Goal: Task Accomplishment & Management: Use online tool/utility

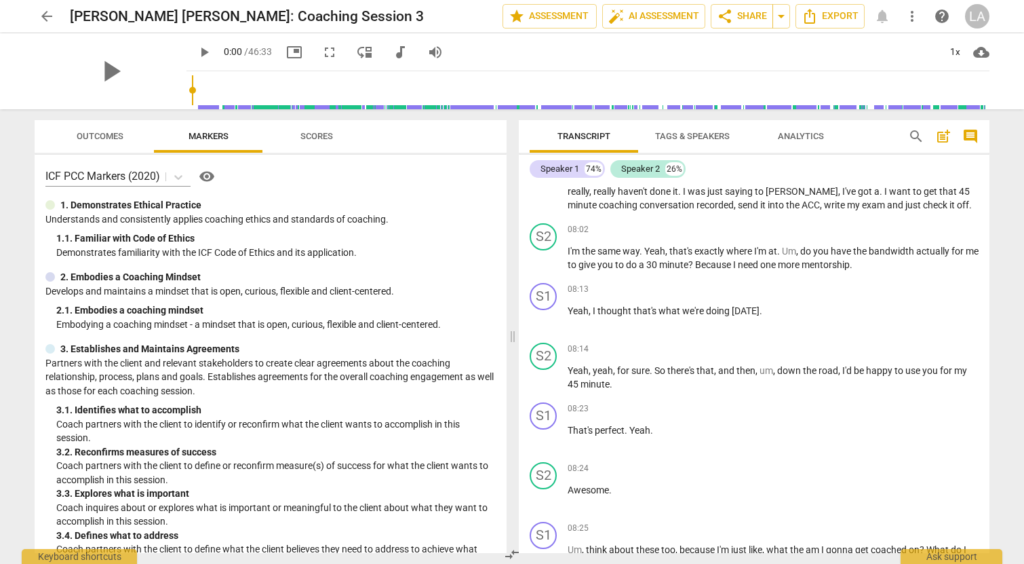
scroll to position [1653, 0]
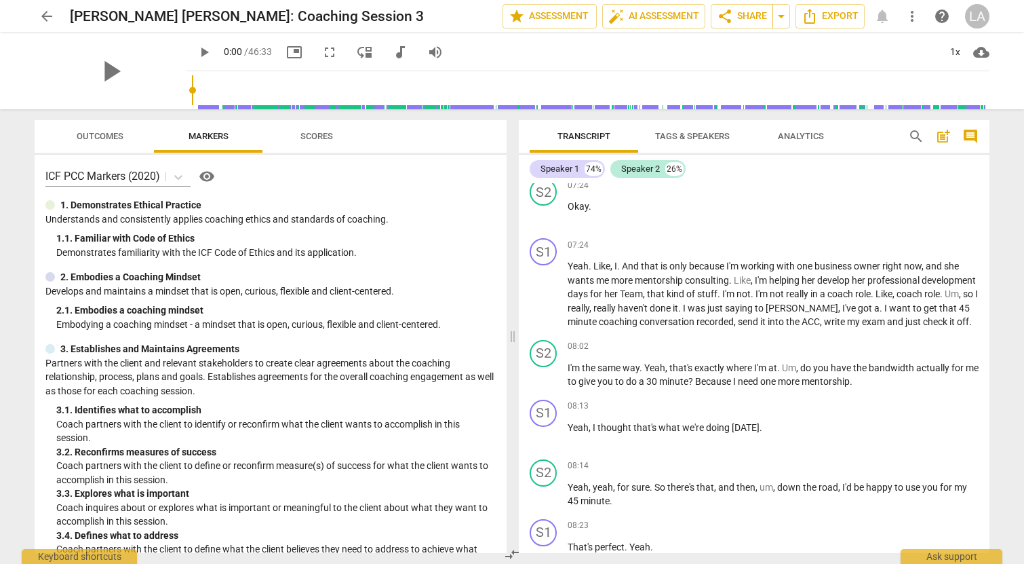
drag, startPoint x: 174, startPoint y: 89, endPoint x: 254, endPoint y: 91, distance: 79.4
click at [254, 91] on div at bounding box center [591, 90] width 798 height 38
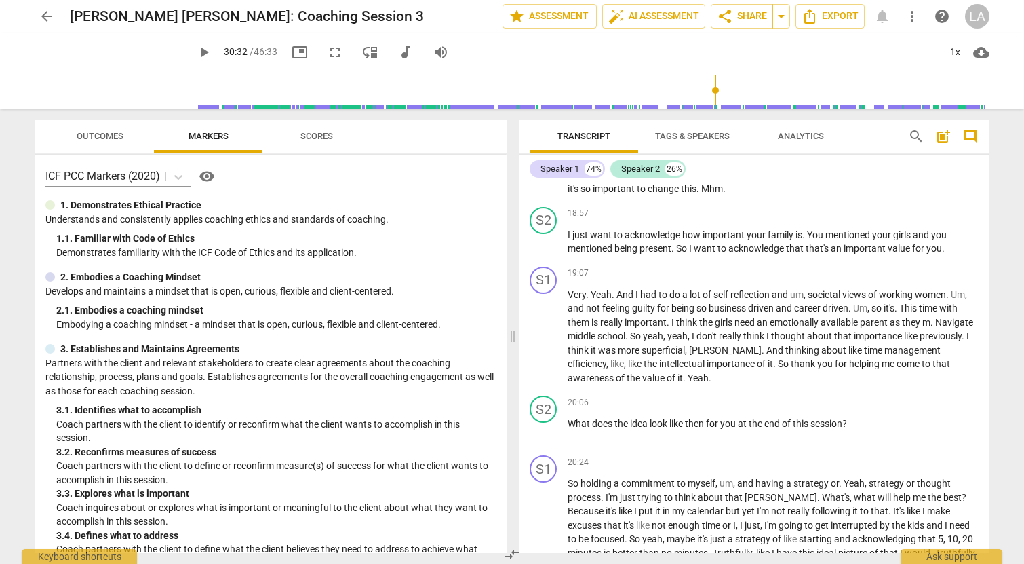
drag, startPoint x: 177, startPoint y: 88, endPoint x: 709, endPoint y: 102, distance: 531.9
click at [709, 102] on input "range" at bounding box center [591, 89] width 798 height 43
click at [196, 51] on span "play_arrow" at bounding box center [204, 52] width 16 height 16
click at [701, 88] on input "range" at bounding box center [591, 89] width 798 height 43
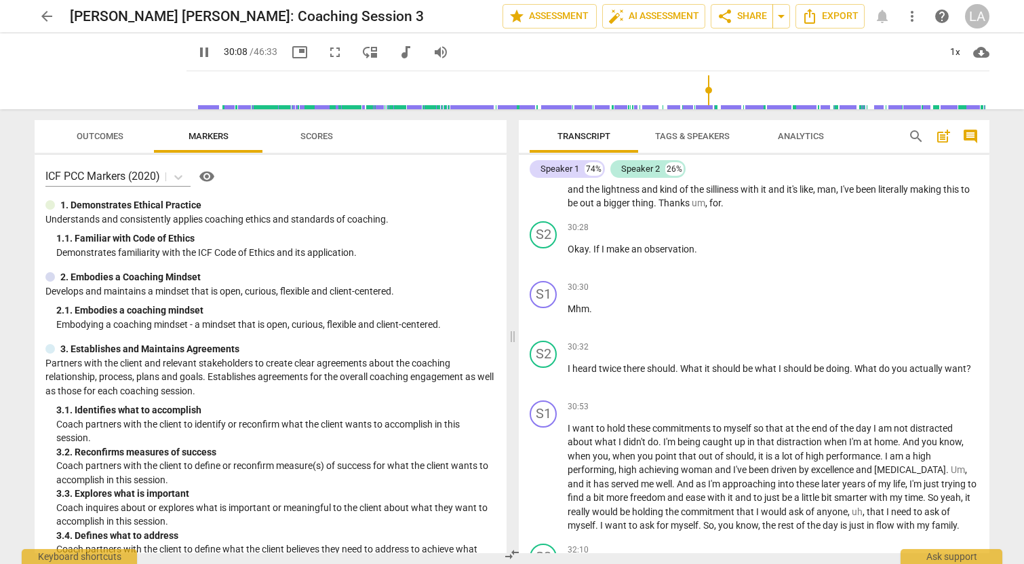
click at [450, 90] on input "range" at bounding box center [591, 89] width 798 height 43
click at [441, 87] on input "range" at bounding box center [591, 89] width 798 height 43
click at [422, 88] on input "range" at bounding box center [591, 89] width 798 height 43
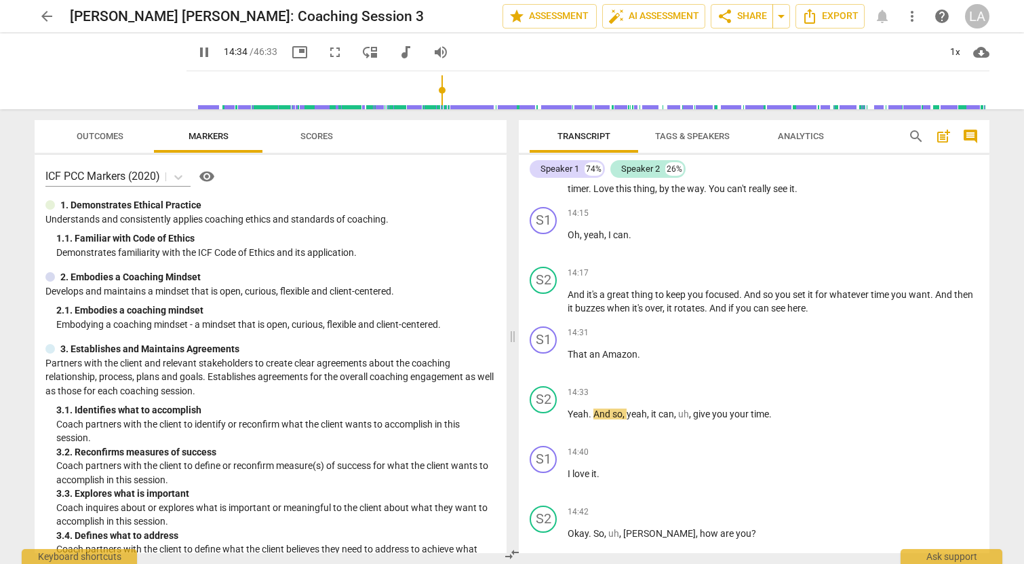
click at [430, 90] on input "range" at bounding box center [591, 89] width 798 height 43
click at [437, 90] on input "range" at bounding box center [591, 89] width 798 height 43
click at [446, 90] on input "range" at bounding box center [591, 89] width 798 height 43
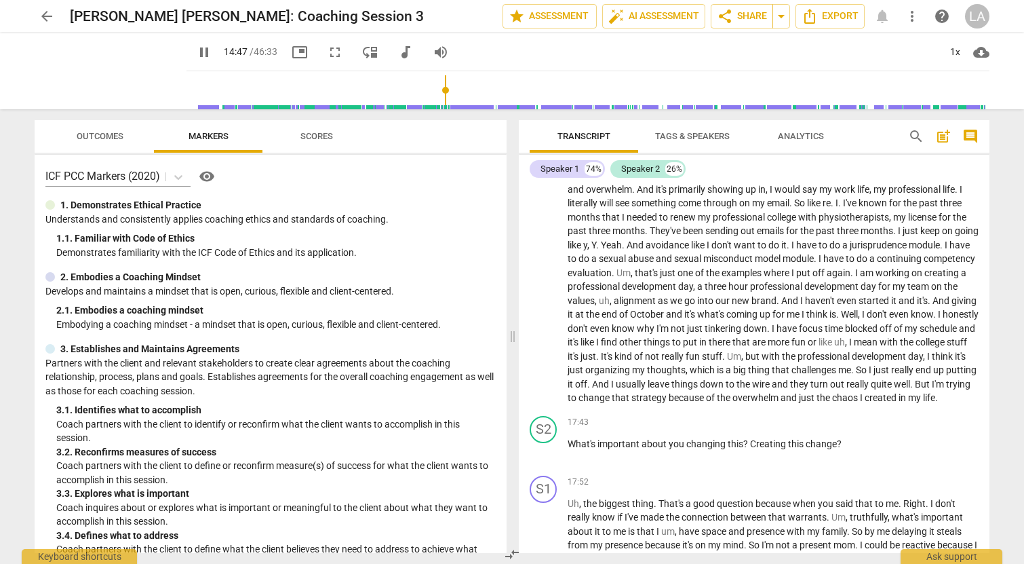
click at [433, 91] on input "range" at bounding box center [591, 89] width 798 height 43
click at [420, 85] on input "range" at bounding box center [591, 89] width 798 height 43
drag, startPoint x: 422, startPoint y: 85, endPoint x: 431, endPoint y: 86, distance: 8.8
click at [431, 86] on input "range" at bounding box center [591, 89] width 798 height 43
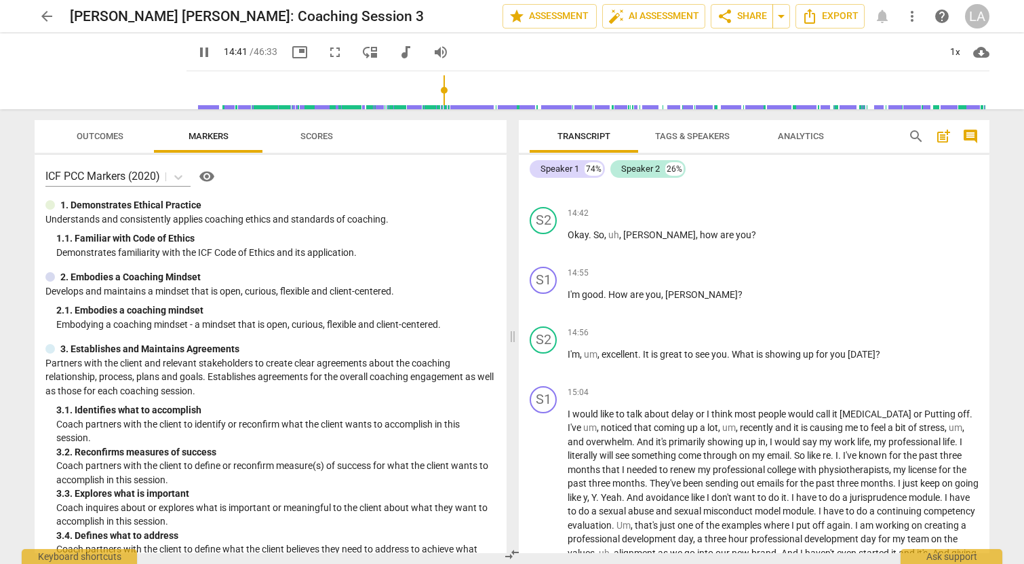
click at [196, 53] on span "pause" at bounding box center [204, 52] width 16 height 16
type input "882"
type input "890"
click at [910, 24] on span "more_vert" at bounding box center [912, 16] width 16 height 16
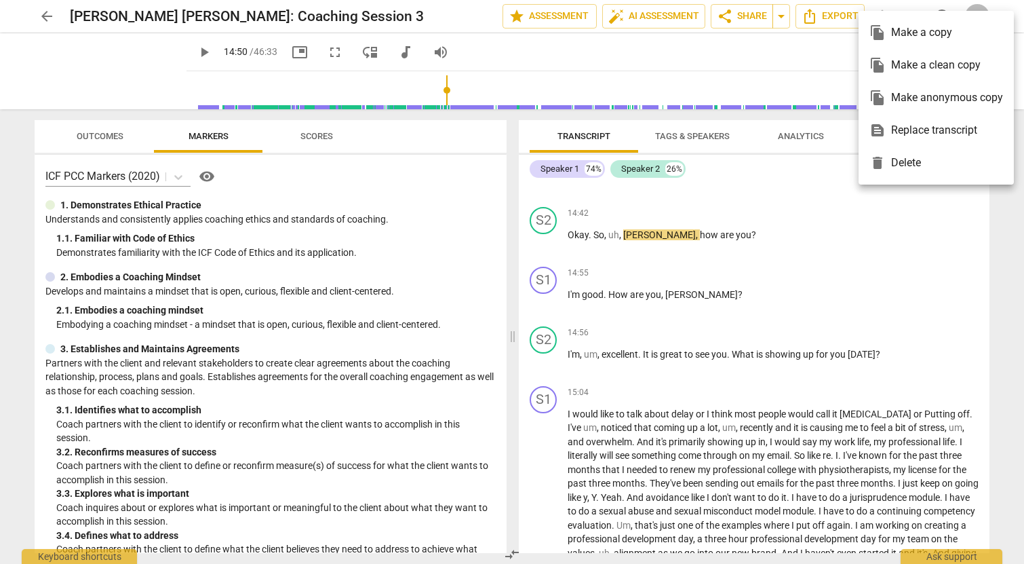
click at [775, 45] on div at bounding box center [512, 282] width 1024 height 564
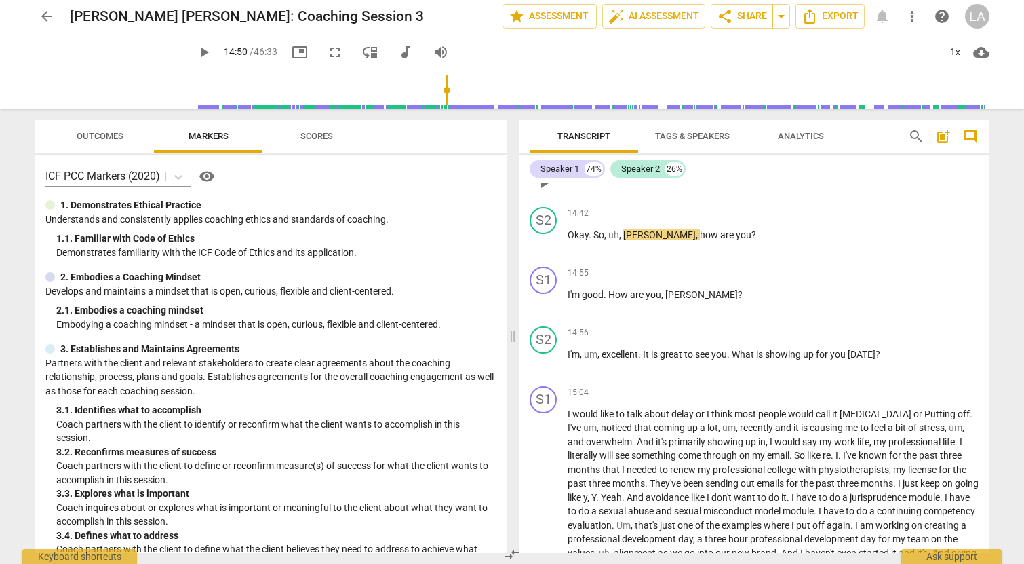
click at [618, 195] on div "14:40 + Add competency keyboard_arrow_right I love it ." at bounding box center [773, 171] width 411 height 49
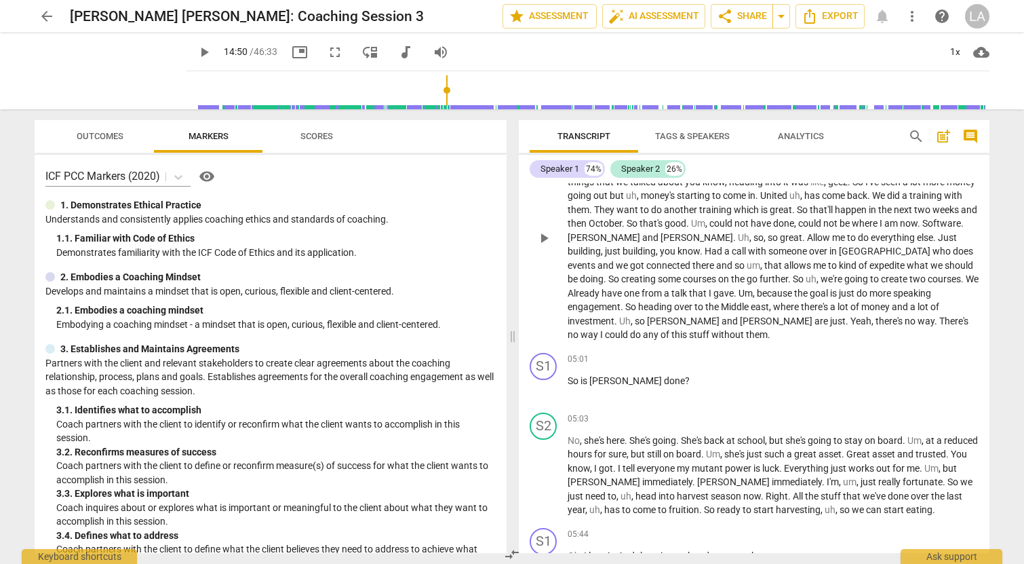
scroll to position [665, 0]
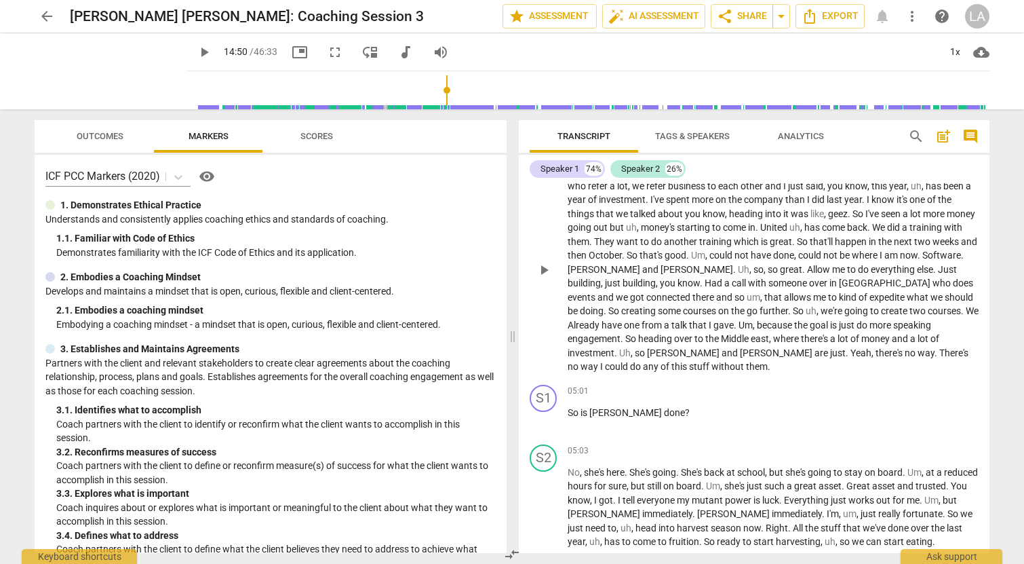
drag, startPoint x: 612, startPoint y: 193, endPoint x: 563, endPoint y: 208, distance: 51.9
click at [563, 208] on div "S1 play_arrow pause 00:21 + Add competency keyboard_arrow_right Mhm . It . Mhm …" at bounding box center [754, 368] width 471 height 370
click at [360, 54] on span "move_down" at bounding box center [368, 52] width 16 height 16
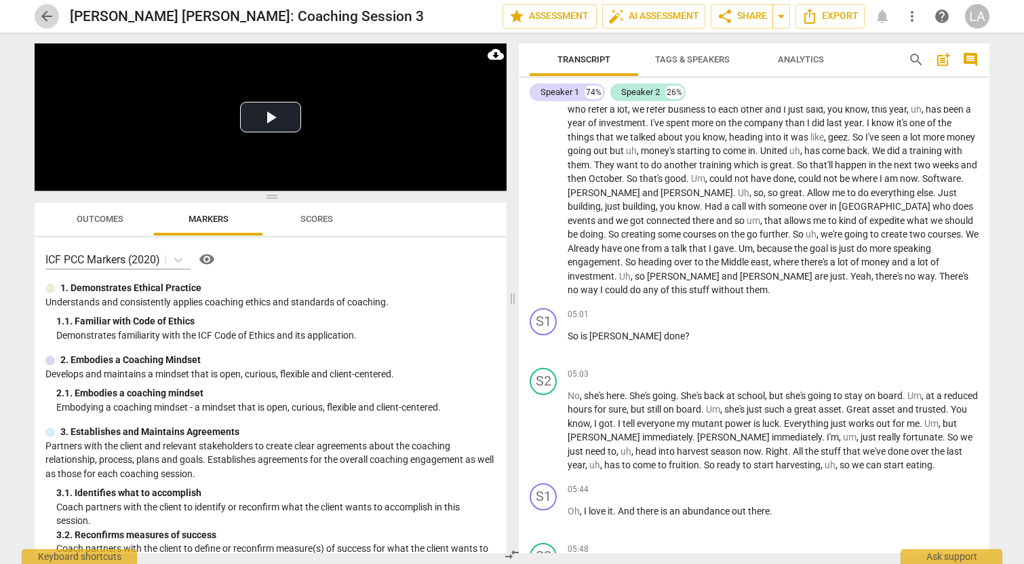
click at [47, 24] on span "arrow_back" at bounding box center [47, 16] width 16 height 16
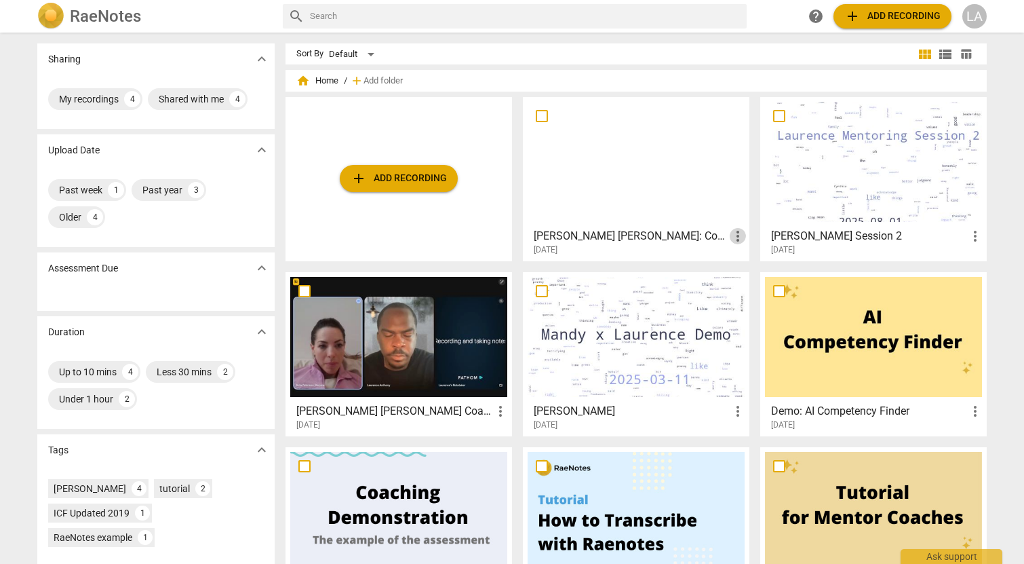
click at [735, 239] on span "more_vert" at bounding box center [738, 236] width 16 height 16
click at [612, 199] on div at bounding box center [512, 282] width 1024 height 564
click at [630, 188] on div at bounding box center [636, 162] width 217 height 120
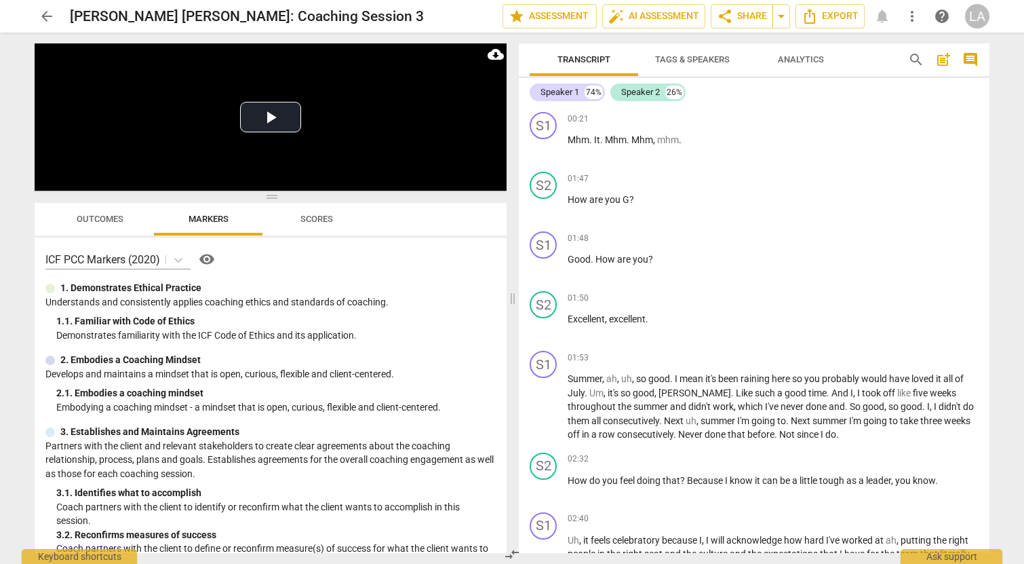
click at [915, 12] on span "more_vert" at bounding box center [912, 16] width 16 height 16
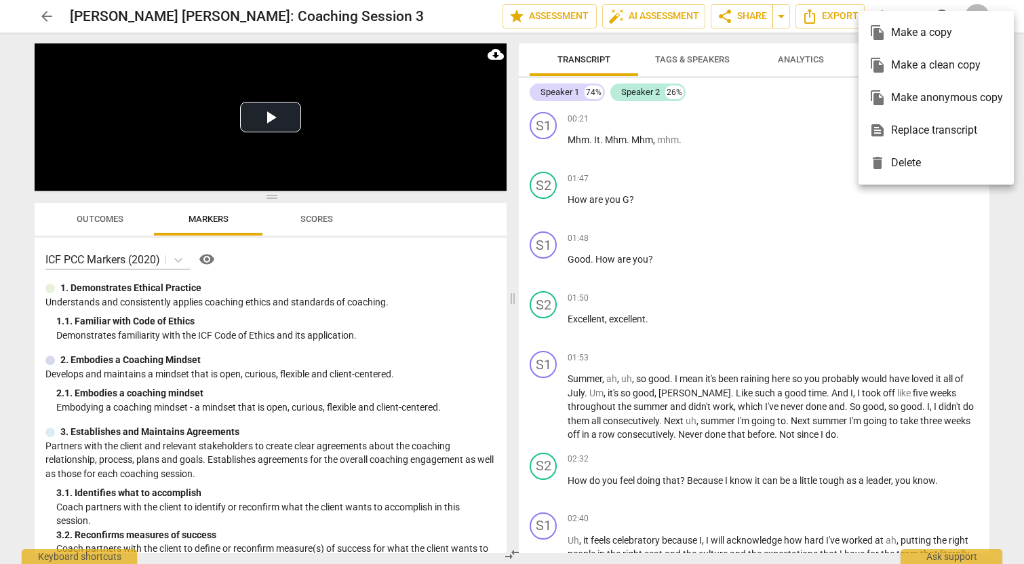
click at [844, 47] on div at bounding box center [512, 282] width 1024 height 564
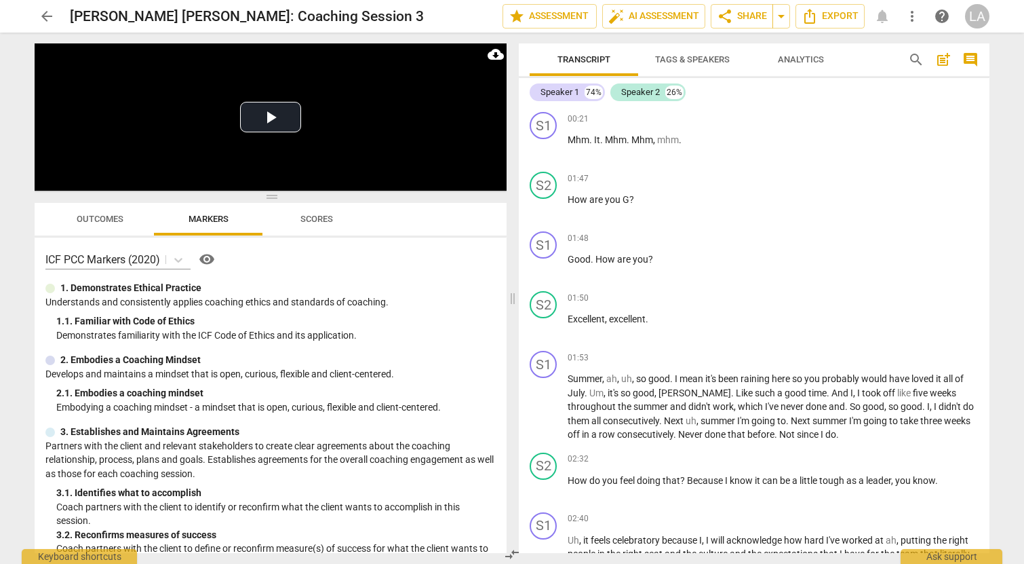
click at [937, 11] on span "help" at bounding box center [942, 16] width 16 height 16
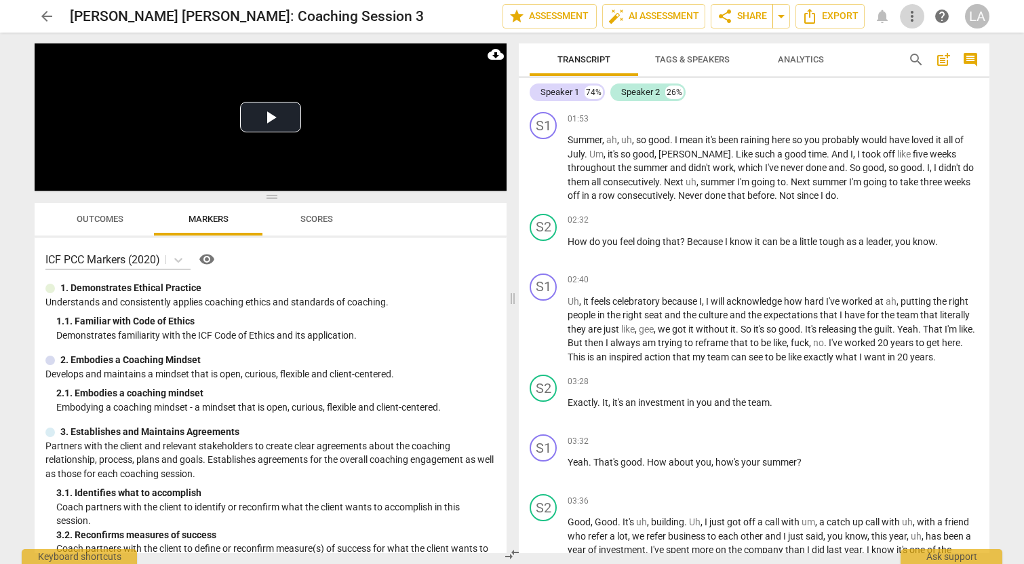
click at [911, 15] on span "more_vert" at bounding box center [912, 16] width 16 height 16
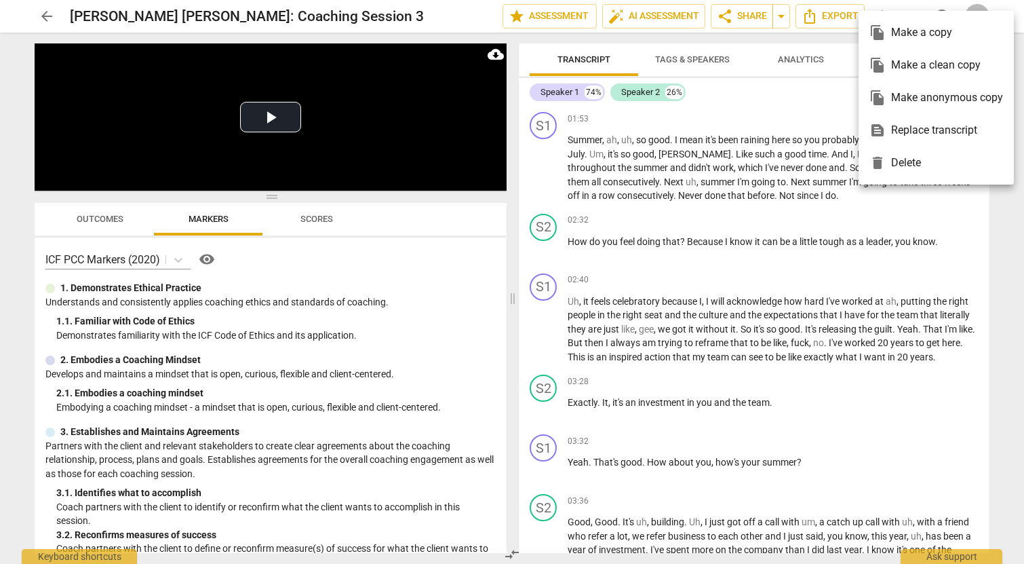
click at [912, 129] on div "text_snippet Replace transcript" at bounding box center [936, 130] width 134 height 33
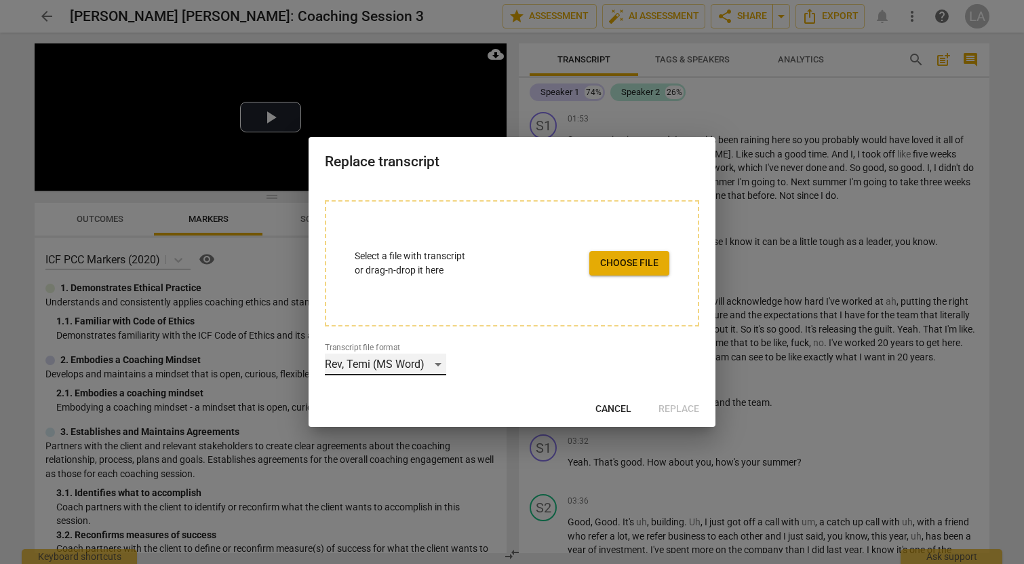
click at [444, 363] on div "Rev, Temi (MS Word)" at bounding box center [385, 364] width 121 height 22
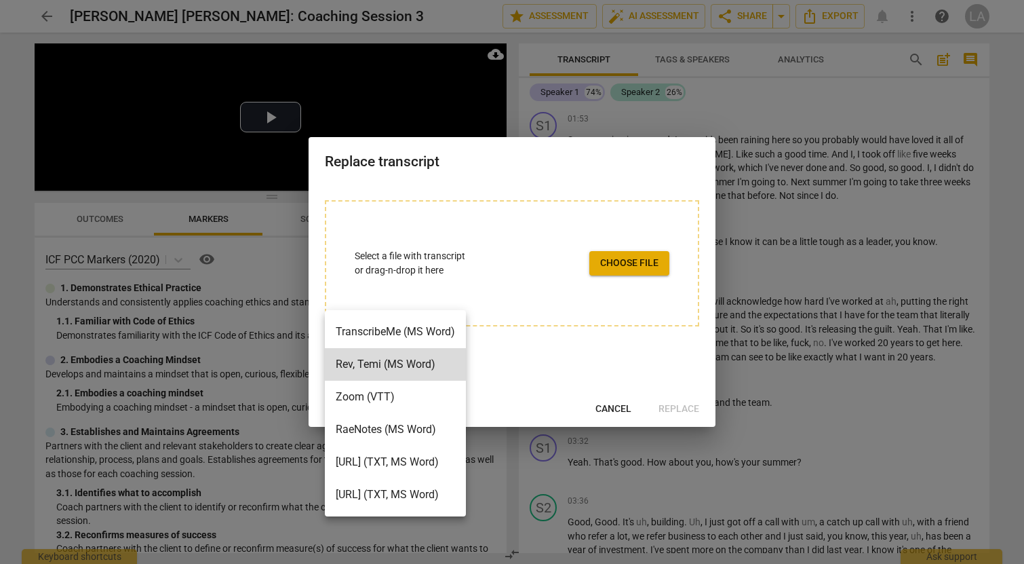
click at [608, 399] on div at bounding box center [512, 282] width 1024 height 564
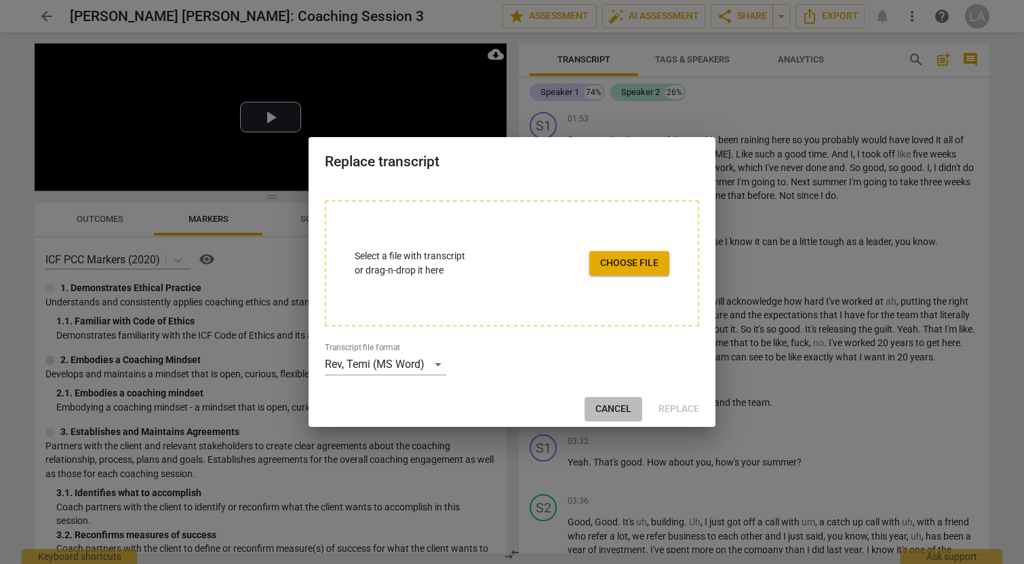
click at [610, 416] on button "Cancel" at bounding box center [614, 409] width 58 height 24
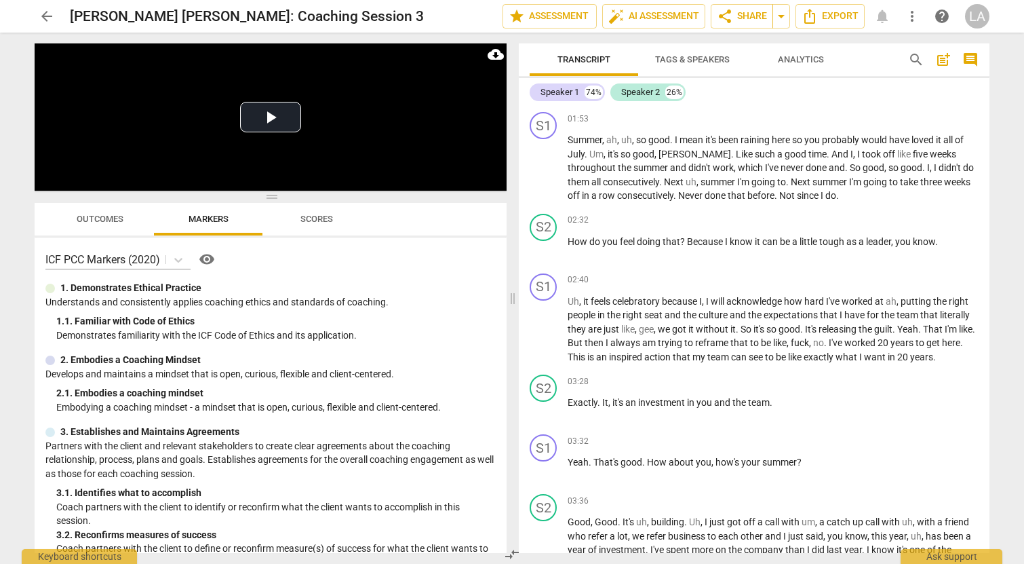
click at [913, 19] on span "more_vert" at bounding box center [912, 16] width 16 height 16
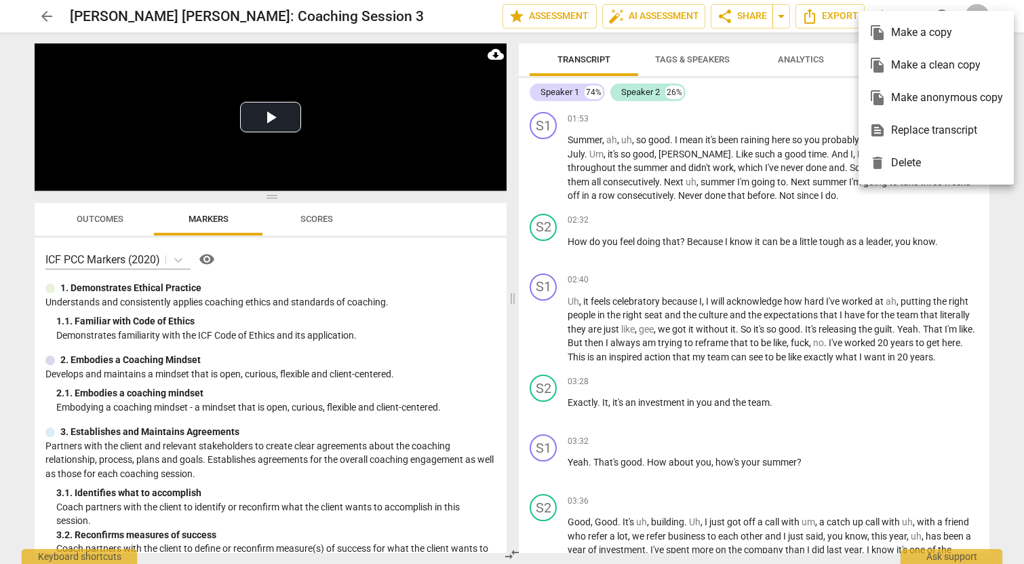
click at [909, 166] on div "delete Delete" at bounding box center [936, 162] width 134 height 33
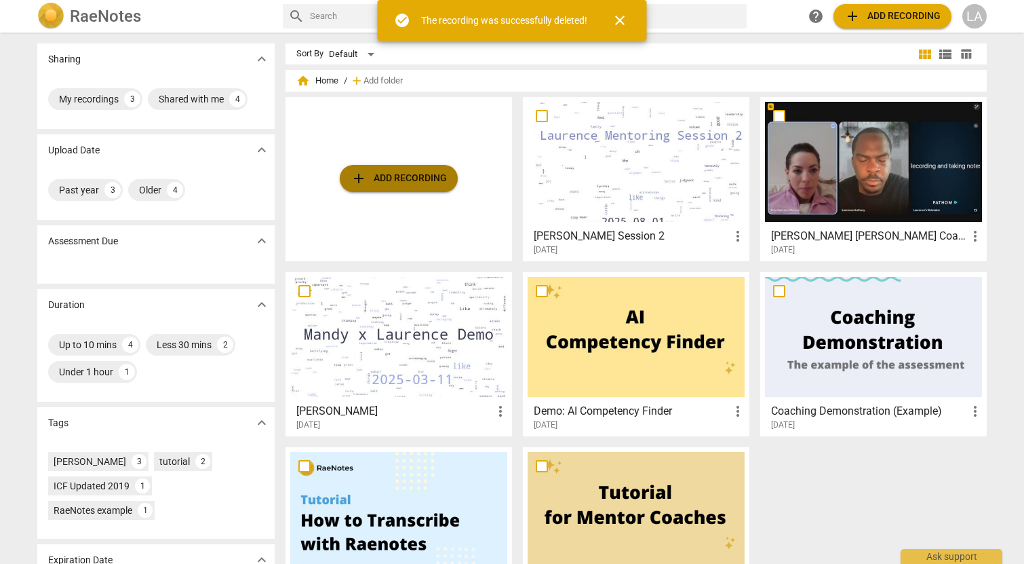
click at [399, 180] on span "add Add recording" at bounding box center [399, 178] width 96 height 16
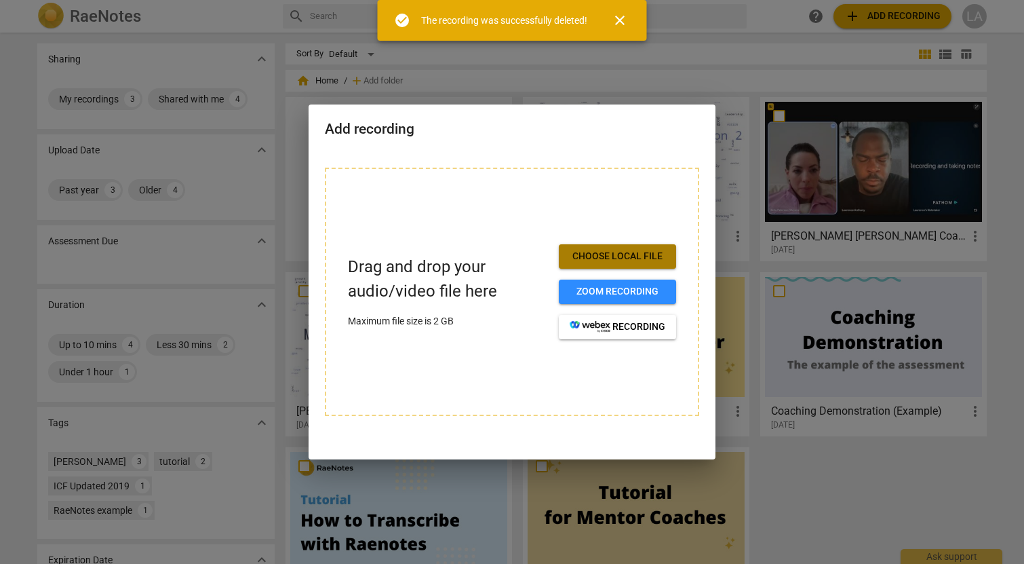
click at [632, 255] on span "Choose local file" at bounding box center [618, 257] width 96 height 14
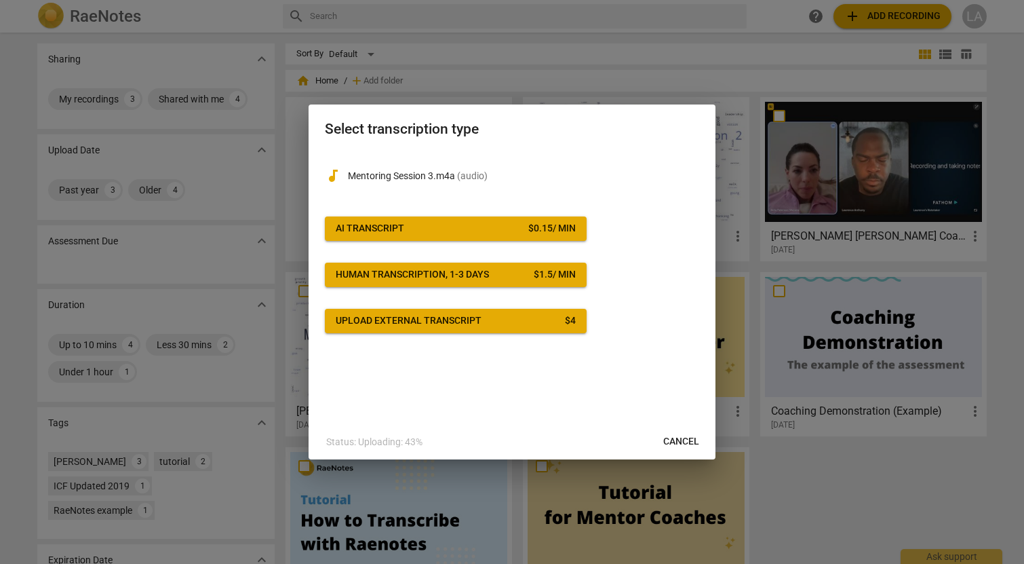
click at [528, 231] on div "$ 0.15 / min" at bounding box center [551, 229] width 47 height 14
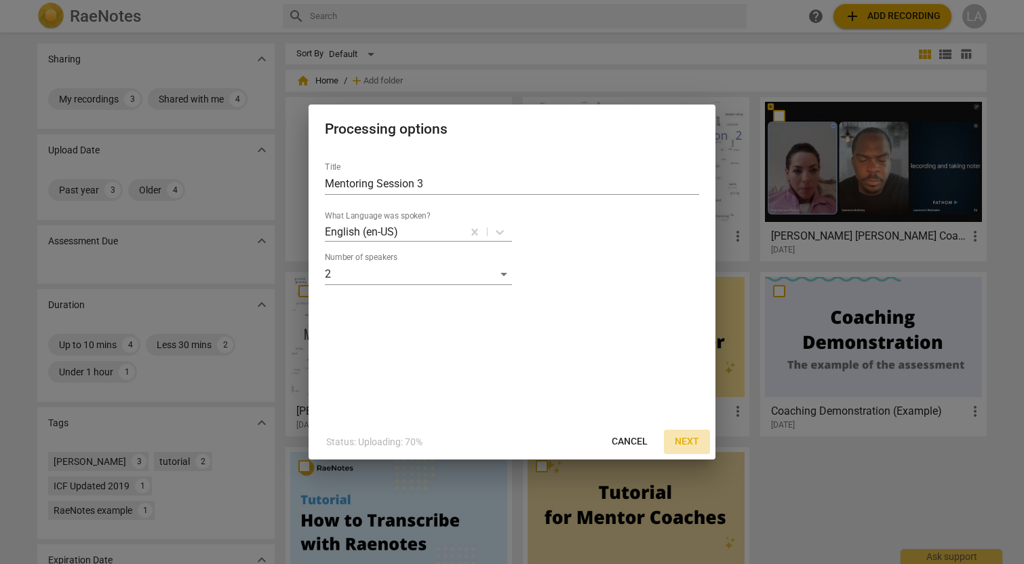
click at [680, 446] on span "Next" at bounding box center [687, 442] width 24 height 14
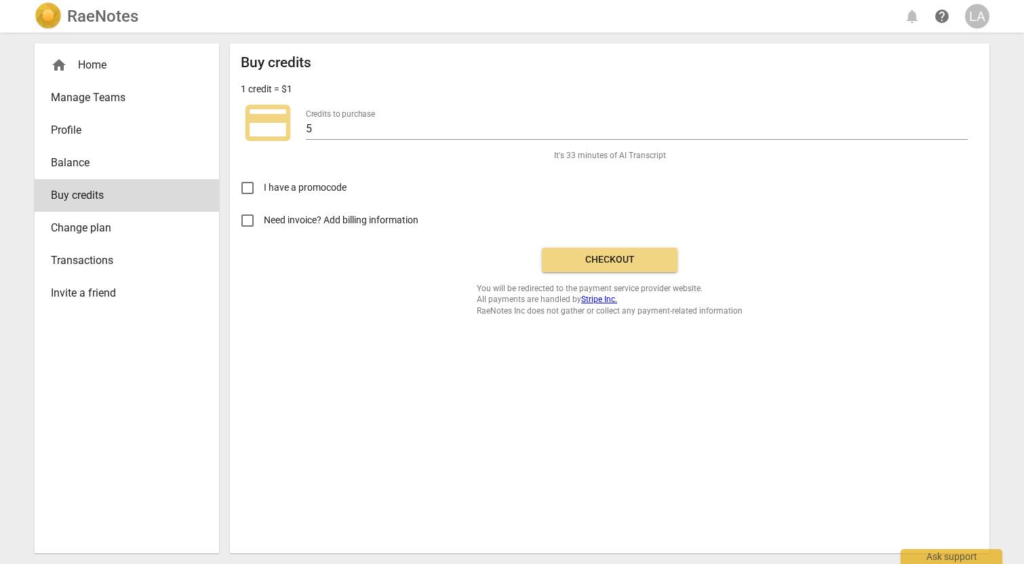
click at [623, 263] on span "Checkout" at bounding box center [610, 260] width 114 height 14
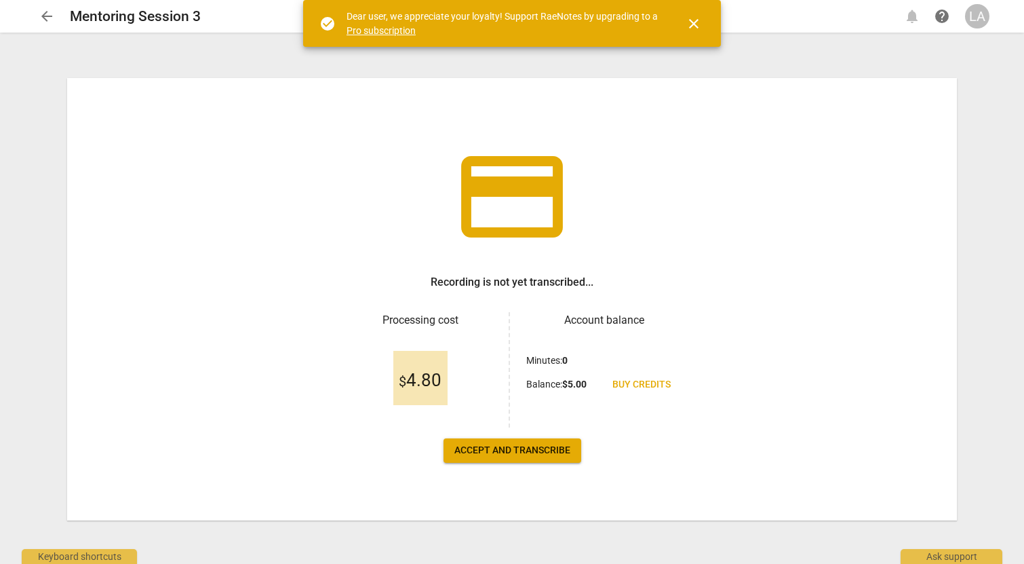
click at [515, 448] on span "Accept and transcribe" at bounding box center [512, 451] width 116 height 14
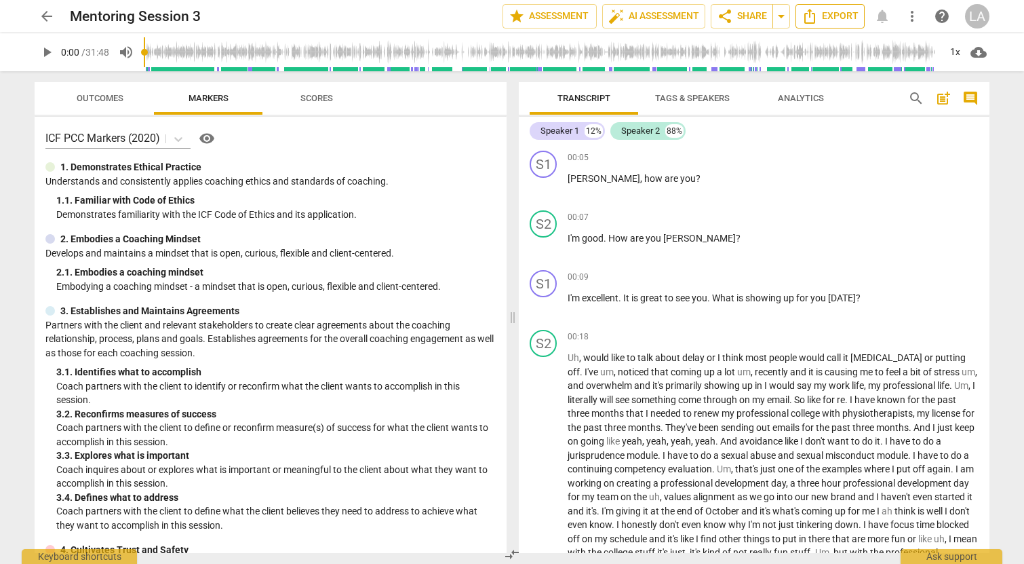
click at [840, 12] on span "Export" at bounding box center [830, 16] width 57 height 16
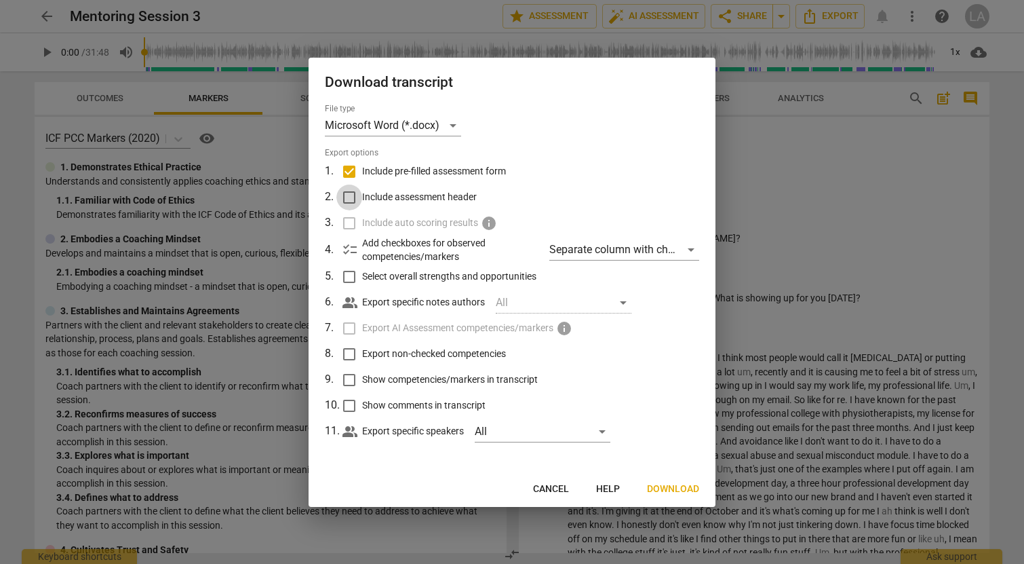
click at [350, 195] on input "Include assessment header" at bounding box center [349, 197] width 26 height 26
checkbox input "true"
click at [675, 492] on span "Download" at bounding box center [673, 489] width 52 height 14
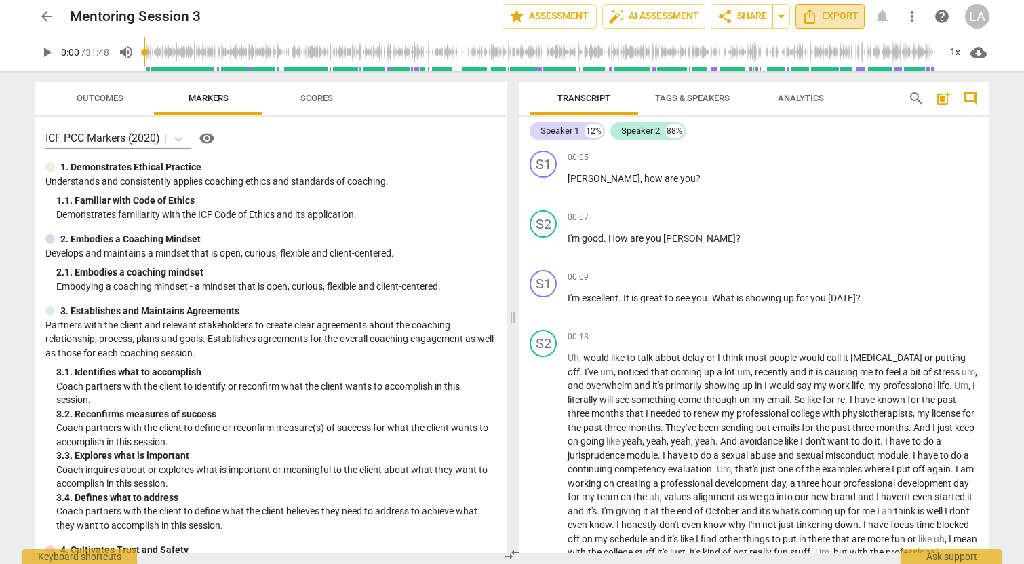
click at [810, 19] on icon "Export" at bounding box center [810, 16] width 16 height 16
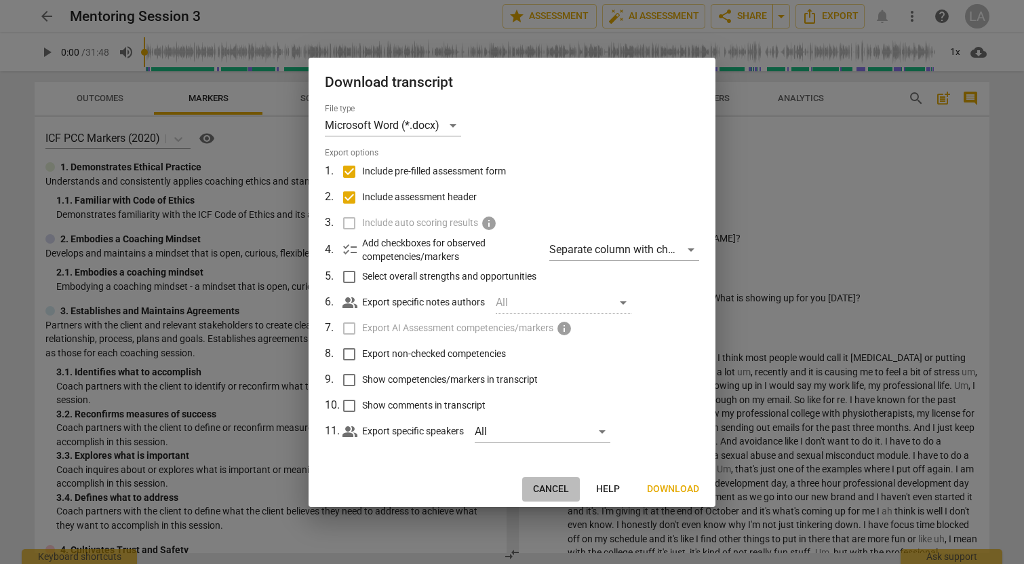
click at [550, 491] on span "Cancel" at bounding box center [551, 489] width 36 height 14
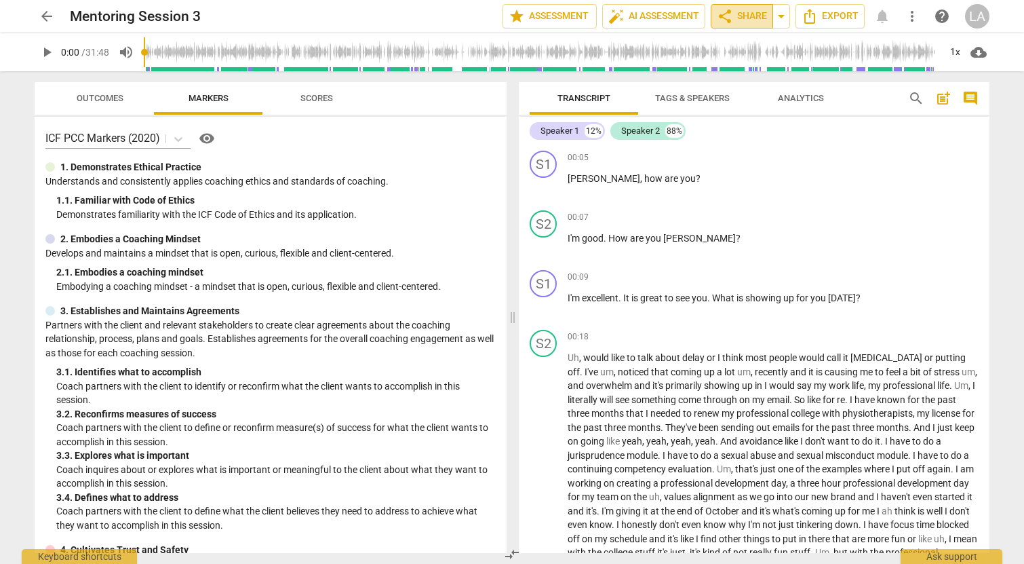
click at [753, 16] on span "share Share" at bounding box center [742, 16] width 50 height 16
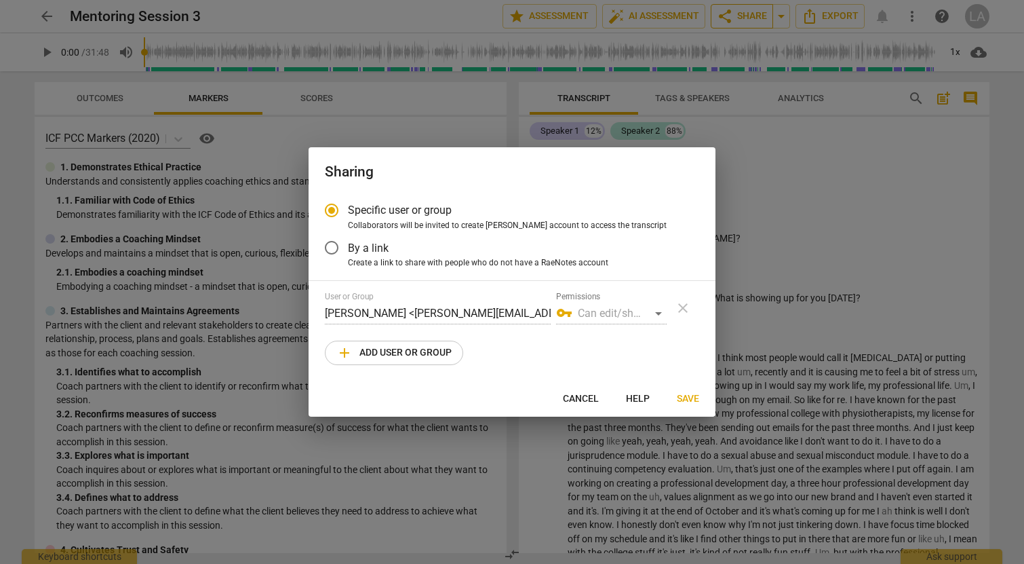
radio input "false"
click at [361, 249] on span "By a link" at bounding box center [368, 248] width 41 height 16
click at [348, 249] on input "By a link" at bounding box center [331, 247] width 33 height 33
radio input "false"
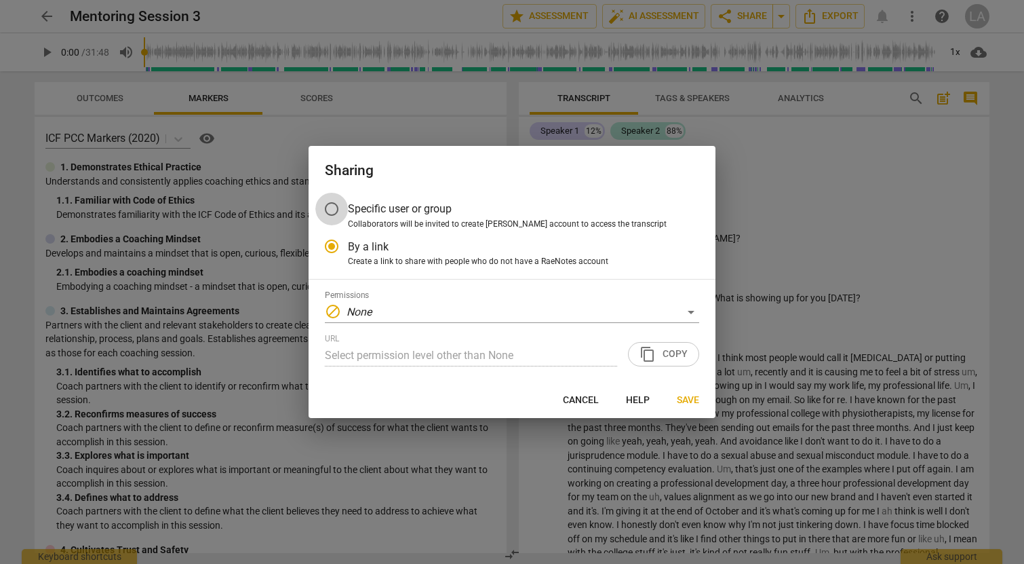
click at [345, 205] on input "Specific user or group" at bounding box center [331, 209] width 33 height 33
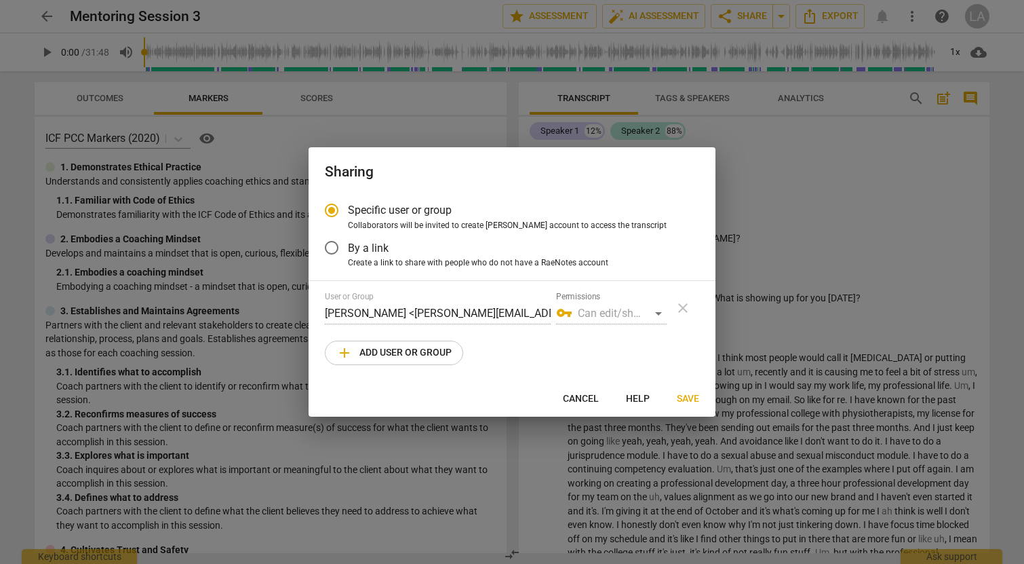
click at [429, 353] on span "add Add user or group" at bounding box center [393, 353] width 115 height 16
radio input "false"
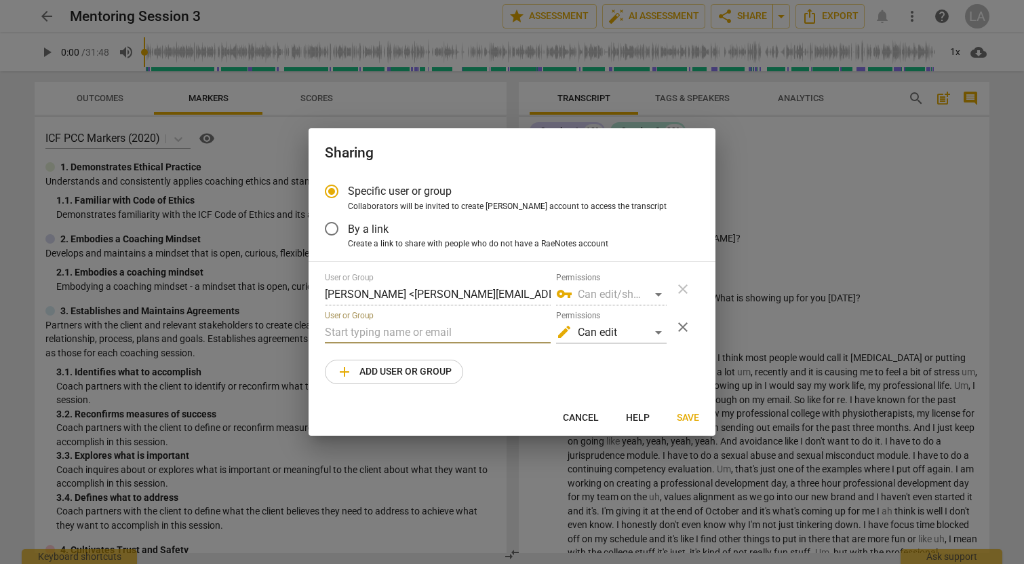
click at [432, 336] on input "text" at bounding box center [438, 332] width 226 height 22
type input "penny"
click at [330, 224] on input "By a link" at bounding box center [331, 228] width 33 height 33
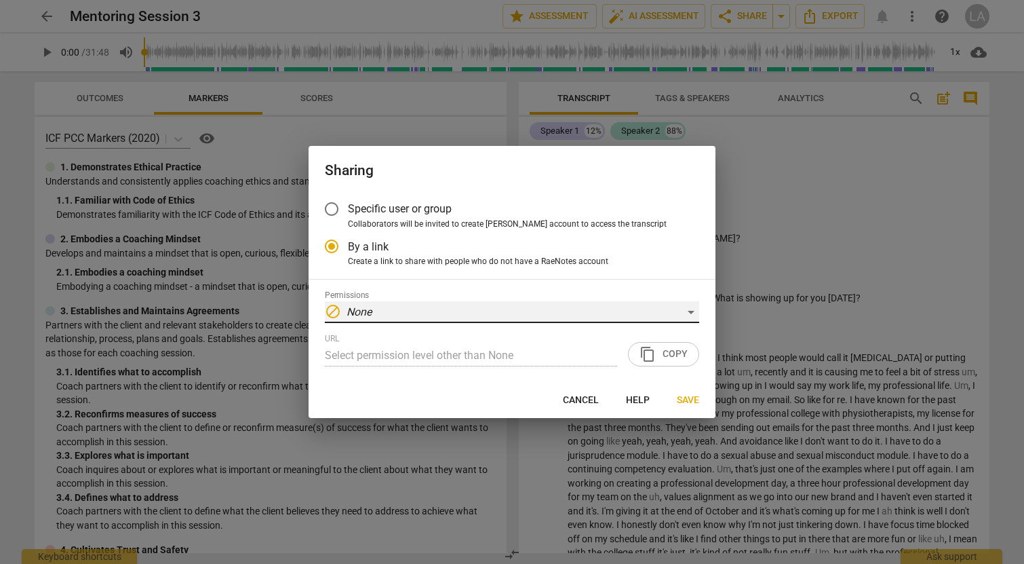
click at [664, 311] on div "block None" at bounding box center [512, 312] width 374 height 22
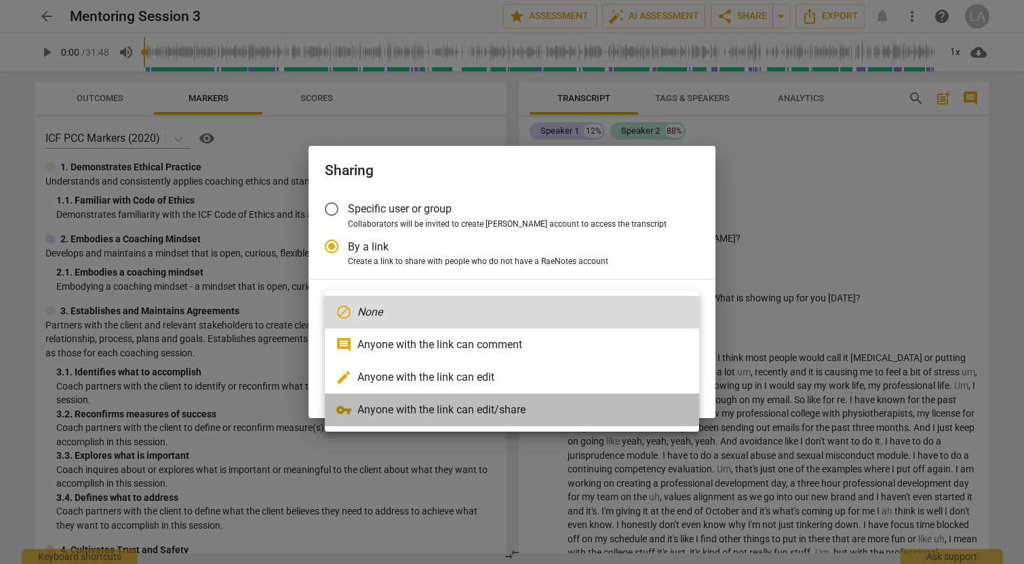
click at [503, 414] on li "vpn_key Anyone with the link can edit/share" at bounding box center [512, 409] width 374 height 33
radio input "false"
type input "https://app.raenotes.com/meeting/9a1715d9a87c4dedb14ddebb4e2b23c7?success=5"
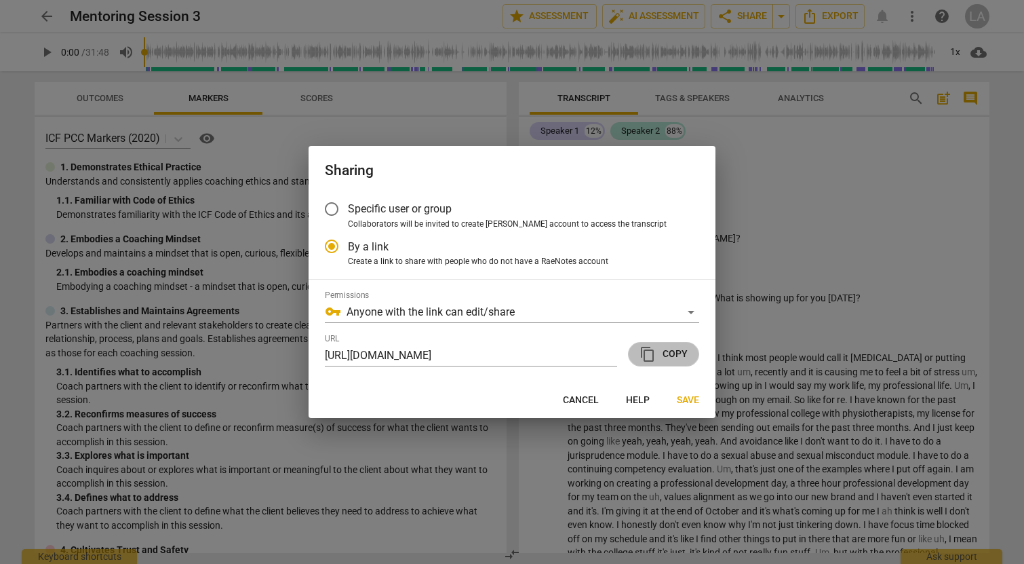
click at [661, 352] on span "content_copy Copy" at bounding box center [663, 354] width 48 height 16
click at [688, 402] on span "Save" at bounding box center [688, 400] width 22 height 14
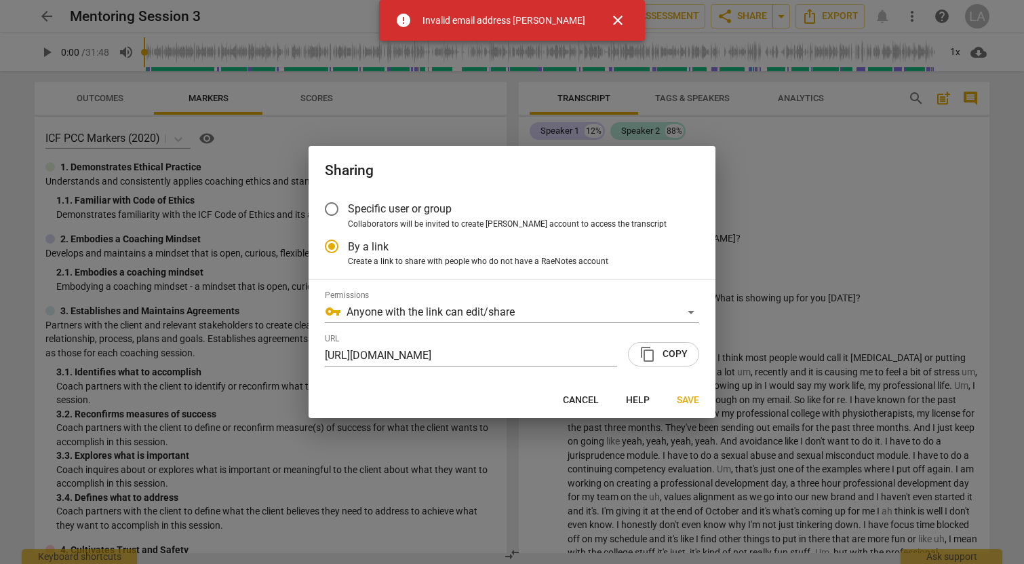
click at [610, 19] on span "close" at bounding box center [618, 20] width 16 height 16
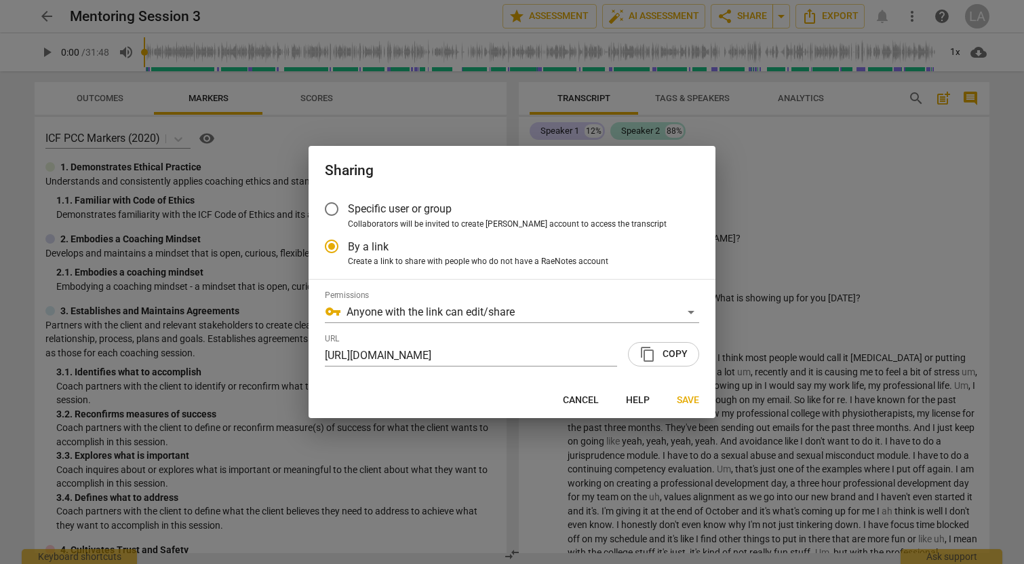
click at [401, 216] on span "Specific user or group" at bounding box center [400, 209] width 104 height 16
click at [348, 216] on input "Specific user or group" at bounding box center [331, 209] width 33 height 33
radio input "false"
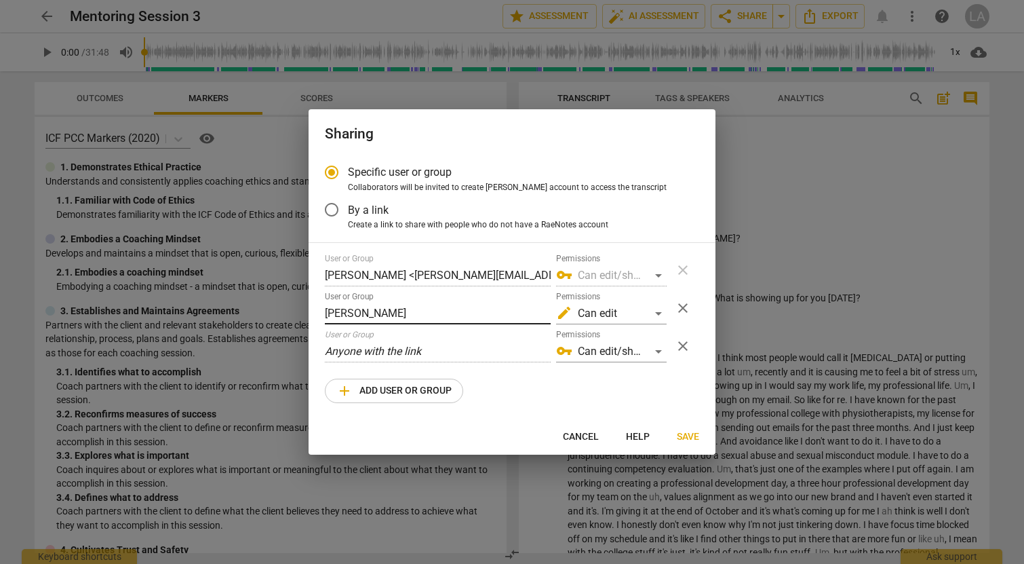
click at [416, 319] on input "penny" at bounding box center [438, 313] width 226 height 22
type input "penny@canadacoachacademy.com"
click at [682, 433] on span "Save" at bounding box center [688, 437] width 22 height 14
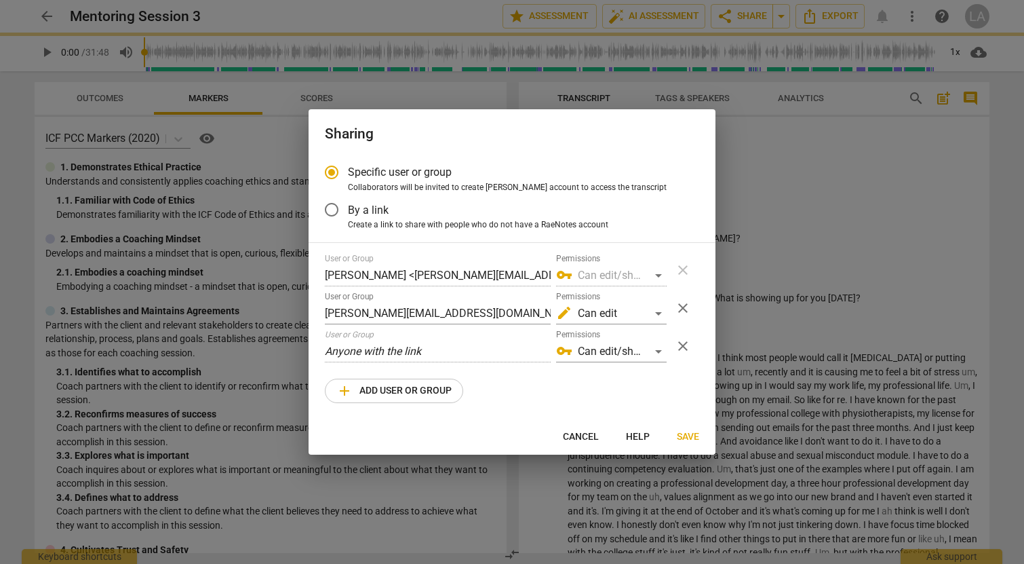
radio input "false"
type input "Penny Kaplan <penny@canadacoachacademy.com>"
